Goal: Information Seeking & Learning: Learn about a topic

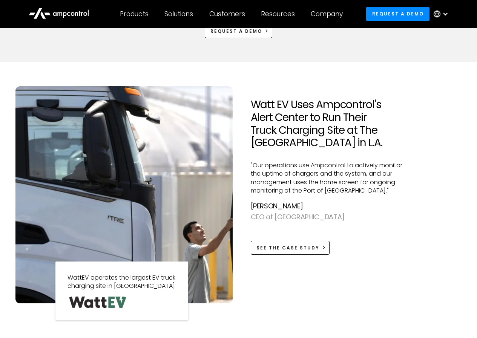
scroll to position [640, 0]
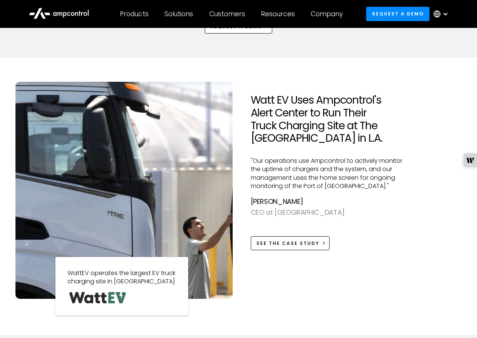
drag, startPoint x: 251, startPoint y: 99, endPoint x: 391, endPoint y: 141, distance: 146.3
click at [391, 139] on h2 "Watt EV Uses Ampcontrol's Alert Center to Run Their Truck Charging Site at The …" at bounding box center [332, 119] width 162 height 51
click at [386, 146] on div at bounding box center [386, 146] width 0 height 0
click at [396, 139] on h2 "Watt EV Uses Ampcontrol's Alert Center to Run Their Truck Charging Site at The …" at bounding box center [332, 119] width 162 height 51
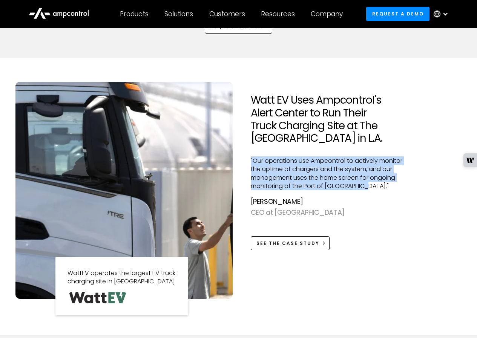
drag, startPoint x: 253, startPoint y: 160, endPoint x: 364, endPoint y: 187, distance: 114.4
click at [364, 187] on div "Watt EV Uses Ampcontrol's Alert Center to Run Their Truck Charging Site at The …" at bounding box center [332, 190] width 174 height 217
click at [359, 191] on div at bounding box center [359, 191] width 0 height 0
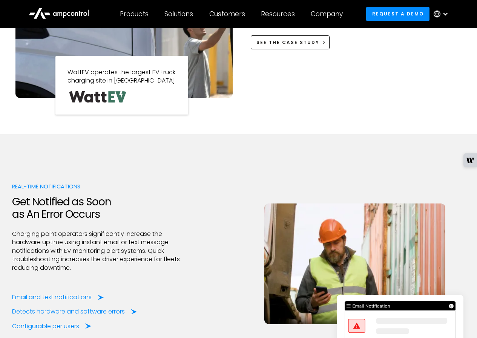
scroll to position [941, 0]
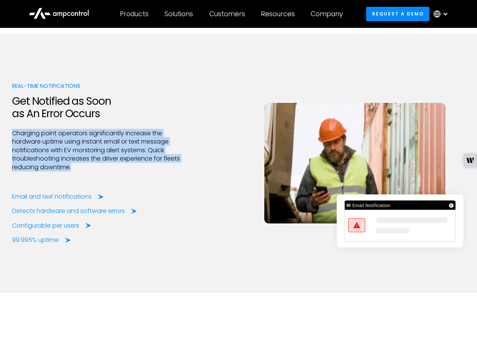
drag, startPoint x: 7, startPoint y: 130, endPoint x: 93, endPoint y: 169, distance: 93.8
click at [93, 169] on div "Real-time Notifications Get Notified as Soon as An Error Occurs Charging point …" at bounding box center [238, 163] width 477 height 259
click at [88, 172] on div at bounding box center [88, 172] width 0 height 0
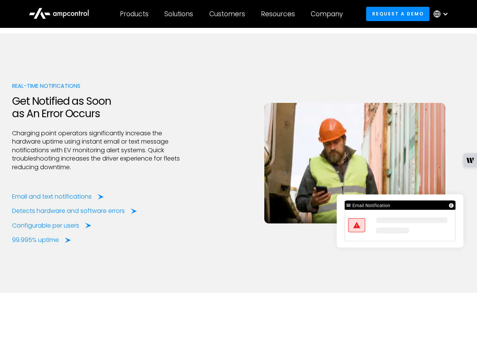
click at [203, 211] on div "Real-time Notifications Get Notified as Soon as An Error Occurs Charging point …" at bounding box center [238, 163] width 453 height 162
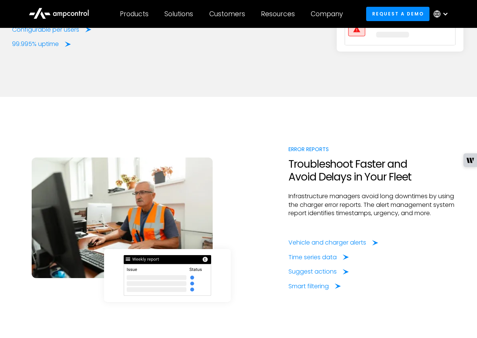
scroll to position [1142, 0]
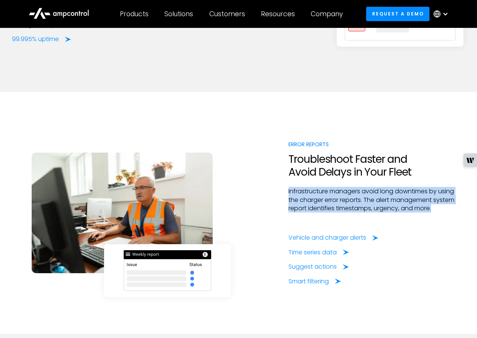
drag, startPoint x: 286, startPoint y: 186, endPoint x: 450, endPoint y: 211, distance: 166.1
click at [450, 211] on div "Error Reports Troubleshoot Faster and Avoid Delays in Your Fleet Infrastructure…" at bounding box center [238, 212] width 453 height 145
click at [445, 213] on div at bounding box center [445, 213] width 0 height 0
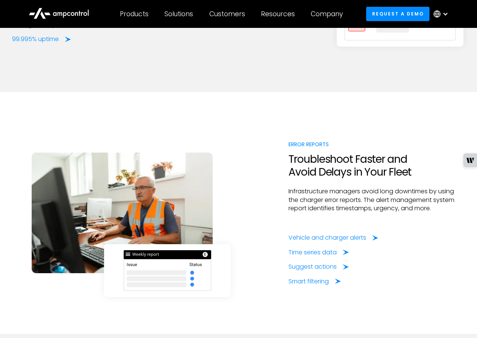
click at [248, 224] on div "Error Reports Troubleshoot Faster and Avoid Delays in Your Fleet Infrastructure…" at bounding box center [238, 212] width 453 height 145
click at [377, 237] on icon at bounding box center [376, 237] width 6 height 5
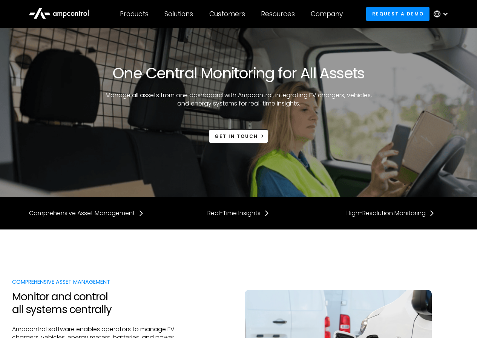
scroll to position [201, 0]
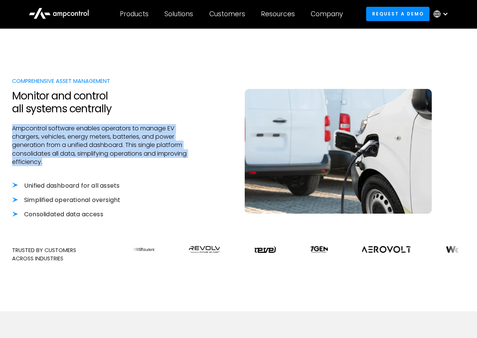
drag, startPoint x: 12, startPoint y: 128, endPoint x: 84, endPoint y: 171, distance: 83.8
click at [84, 171] on div "Comprehensive Asset Management Monitor and control all systems centrally Ampcon…" at bounding box center [100, 155] width 176 height 157
click at [79, 167] on div at bounding box center [79, 167] width 0 height 0
click at [221, 110] on div "Comprehensive Asset Management Monitor and control all systems centrally Ampcon…" at bounding box center [238, 155] width 453 height 157
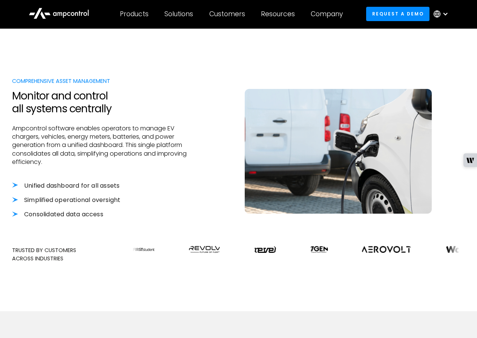
click at [80, 185] on li "Unified dashboard for all assets" at bounding box center [100, 186] width 176 height 8
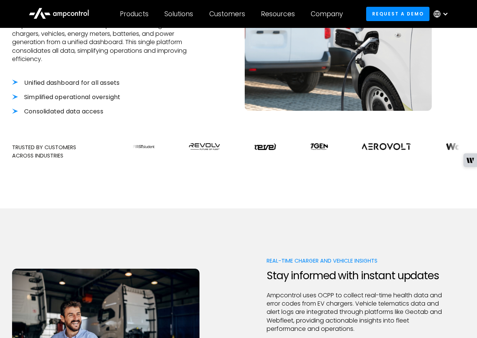
scroll to position [502, 0]
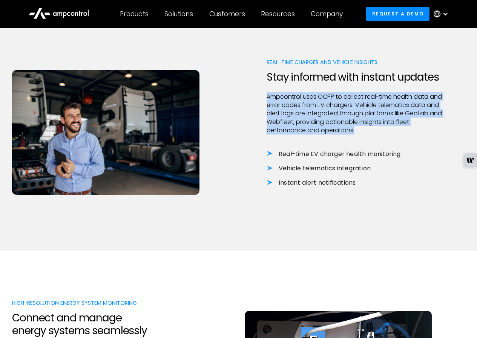
drag, startPoint x: 266, startPoint y: 94, endPoint x: 380, endPoint y: 133, distance: 121.1
click at [380, 133] on div "Real-Time Charger and Vehicle Insights Stay informed with instant updates Ampco…" at bounding box center [238, 130] width 453 height 144
click at [450, 112] on div "Real-Time Charger and Vehicle Insights Stay informed with instant updates Ampco…" at bounding box center [238, 130] width 453 height 144
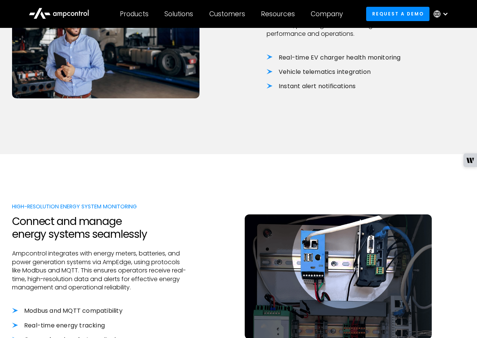
scroll to position [704, 0]
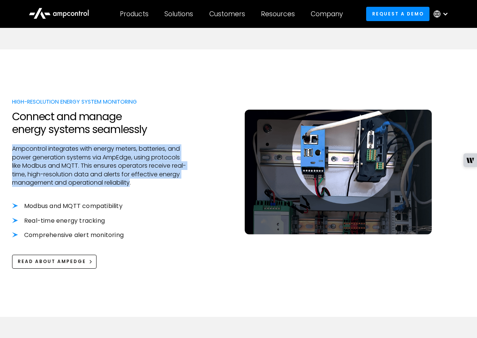
drag, startPoint x: 131, startPoint y: 182, endPoint x: 9, endPoint y: 148, distance: 126.5
click at [9, 148] on div "High-Resolution Energy System Monitoring Connect and manage energy systems seam…" at bounding box center [238, 183] width 477 height 268
click at [164, 158] on p "Ampcontrol integrates with energy meters, batteries, and power generation syste…" at bounding box center [100, 166] width 176 height 42
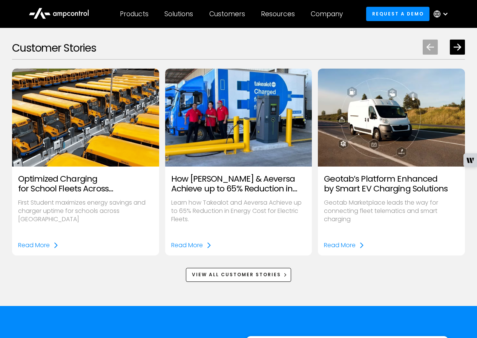
scroll to position [1809, 0]
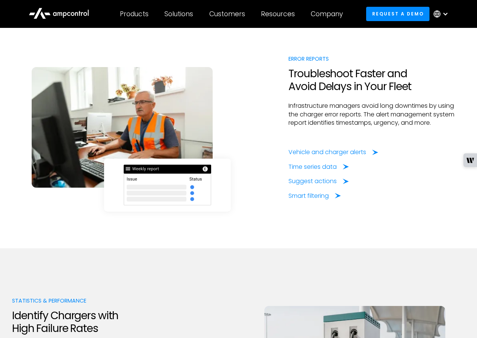
scroll to position [1243, 0]
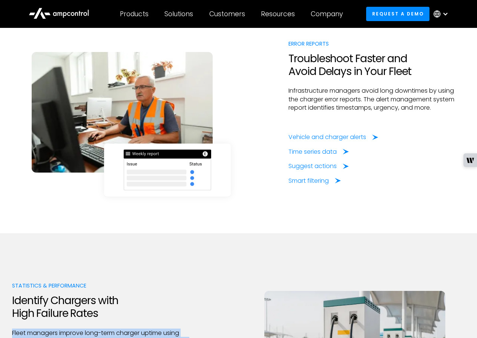
drag, startPoint x: 186, startPoint y: 121, endPoint x: 9, endPoint y: 95, distance: 179.4
click at [4, 80] on div at bounding box center [4, 80] width 0 height 0
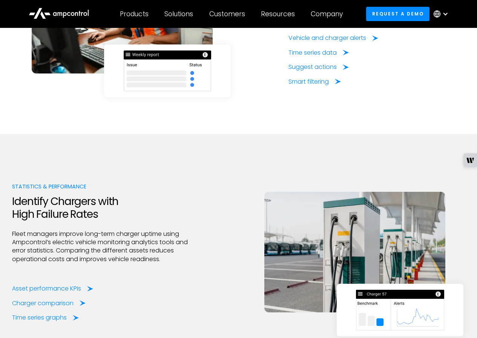
scroll to position [1443, 0]
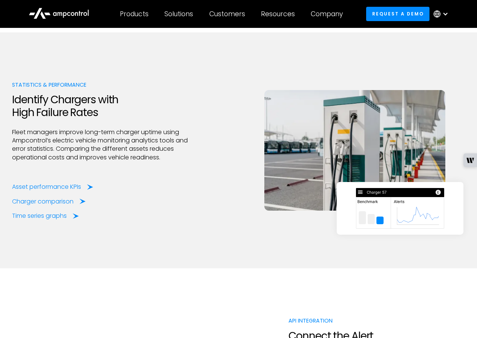
drag, startPoint x: 309, startPoint y: 143, endPoint x: 458, endPoint y: 171, distance: 151.1
click at [453, 173] on div at bounding box center [453, 173] width 0 height 0
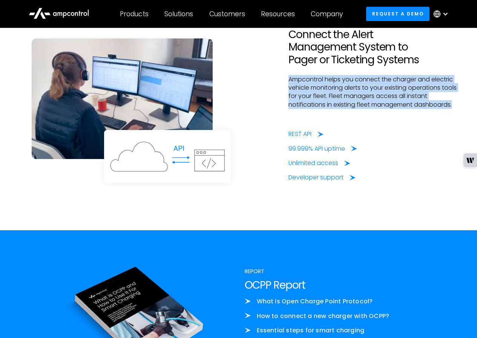
scroll to position [1644, 0]
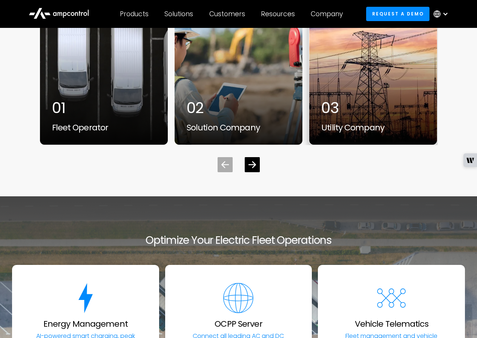
scroll to position [2251, 0]
